Goal: Complete application form

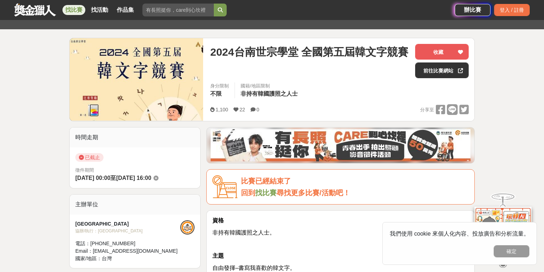
scroll to position [29, 0]
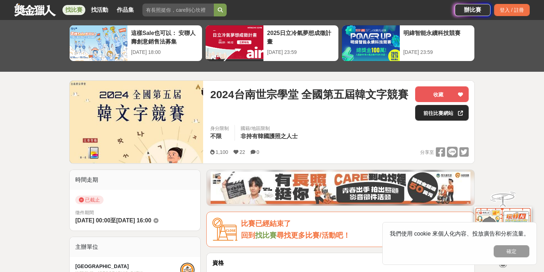
click at [433, 114] on link "前往比賽網站" at bounding box center [442, 113] width 54 height 16
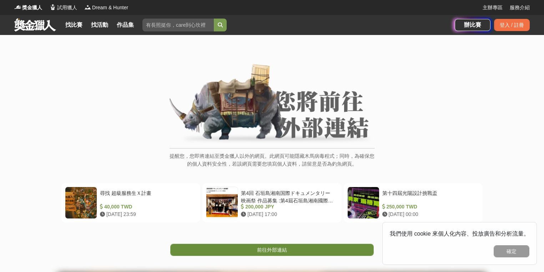
click at [243, 250] on link "前往外部連結" at bounding box center [271, 250] width 203 height 12
